Goal: Navigation & Orientation: Find specific page/section

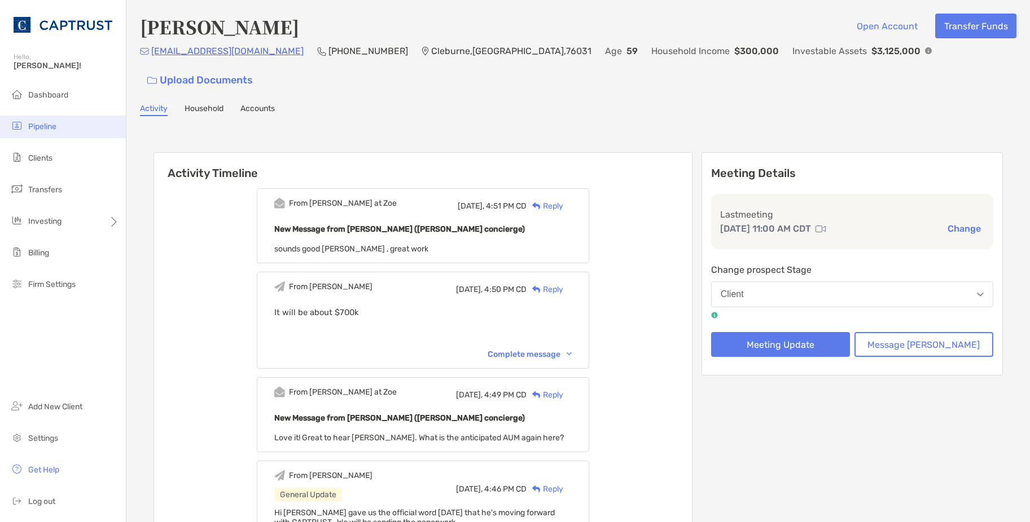
click at [46, 132] on li "Pipeline" at bounding box center [63, 127] width 126 height 23
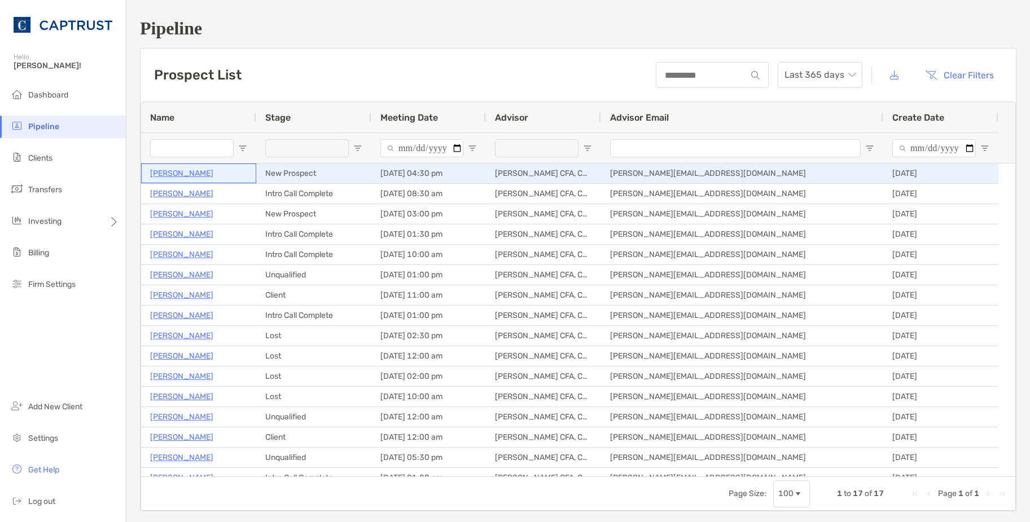
click at [187, 177] on p "[PERSON_NAME]" at bounding box center [181, 173] width 63 height 14
